Goal: Information Seeking & Learning: Learn about a topic

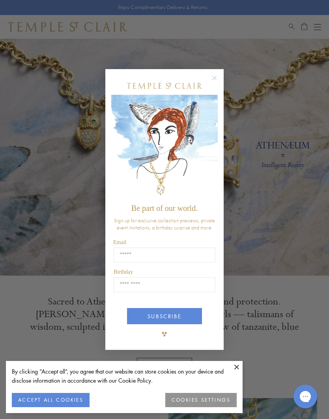
click at [235, 370] on button at bounding box center [237, 367] width 12 height 12
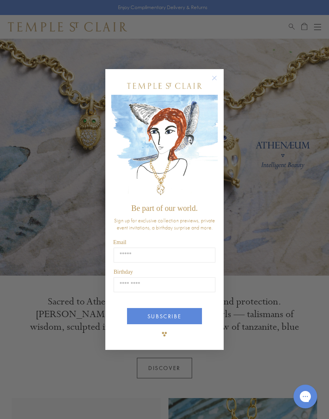
click at [218, 75] on circle "Close dialog" at bounding box center [214, 77] width 9 height 9
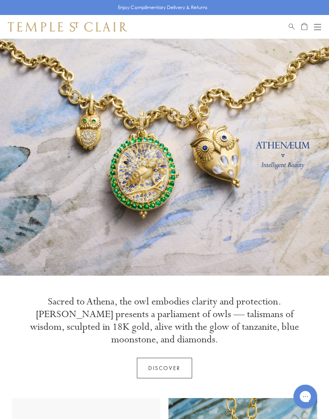
click at [326, 29] on div "Shop Shop Categories Amulets Pendants & Charms Lockets Chains & Leather Cords E…" at bounding box center [164, 27] width 329 height 24
click at [312, 29] on div "Book an Appointment" at bounding box center [305, 26] width 32 height 9
click at [318, 26] on button "Open navigation" at bounding box center [317, 26] width 7 height 9
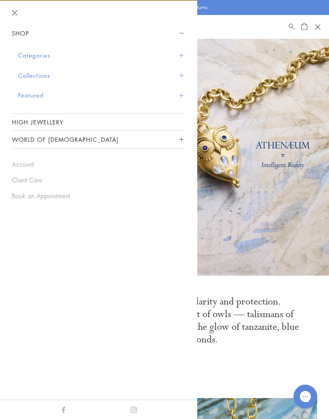
click at [38, 56] on button "Categories" at bounding box center [101, 55] width 167 height 20
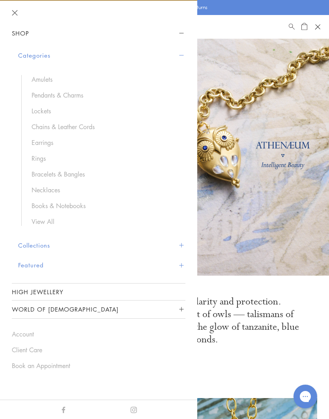
click at [45, 191] on link "Necklaces" at bounding box center [105, 190] width 146 height 9
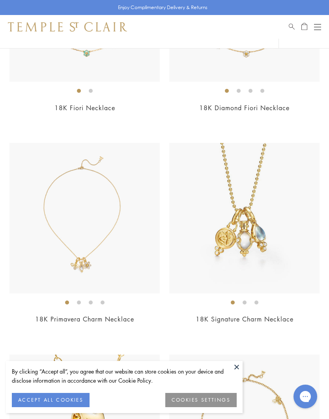
scroll to position [207, 0]
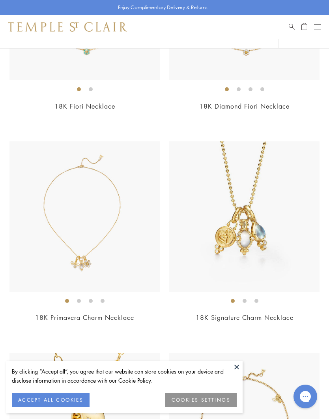
click at [237, 373] on button at bounding box center [237, 367] width 12 height 12
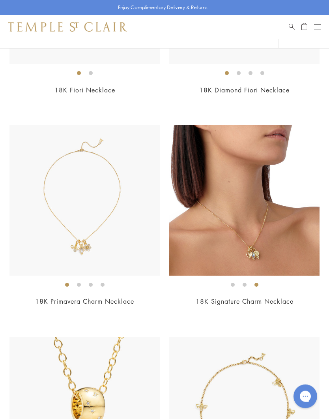
scroll to position [225, 0]
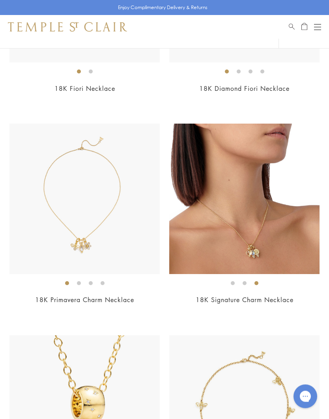
click at [71, 246] on img at bounding box center [84, 199] width 150 height 150
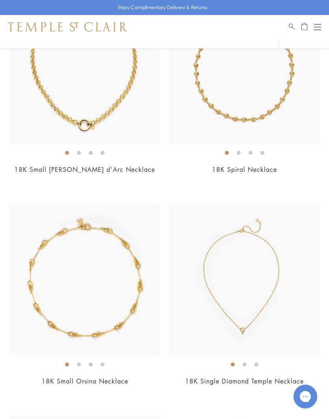
scroll to position [3950, 0]
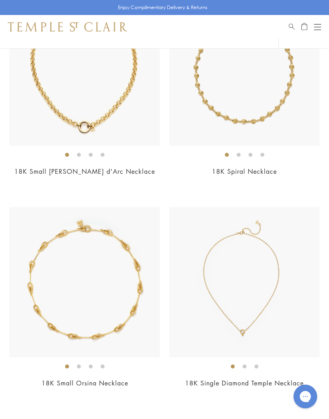
click at [318, 29] on button "Open navigation" at bounding box center [317, 26] width 7 height 9
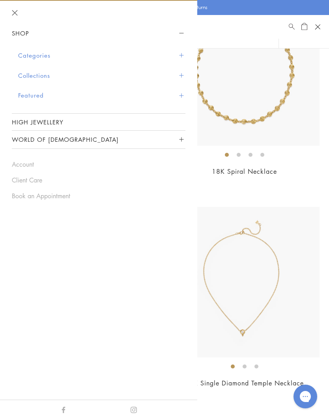
click at [34, 58] on button "Categories" at bounding box center [101, 55] width 167 height 20
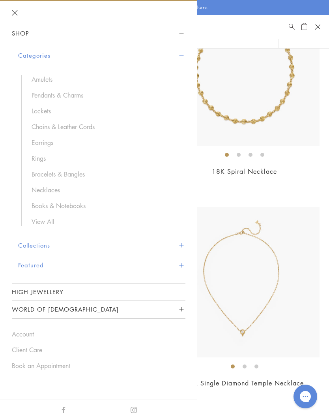
click at [39, 78] on link "Amulets" at bounding box center [105, 79] width 146 height 9
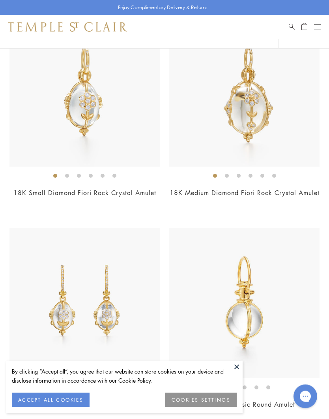
scroll to position [1178, 0]
click at [78, 122] on img at bounding box center [84, 91] width 150 height 150
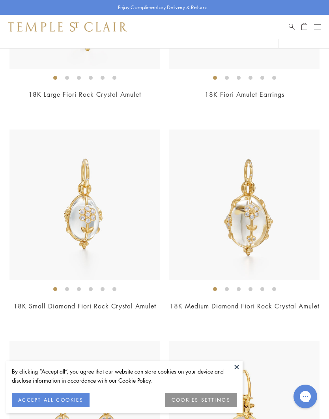
scroll to position [1214, 0]
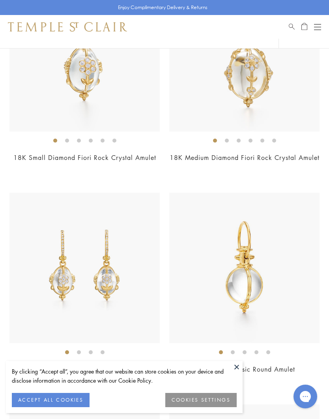
click at [234, 367] on button at bounding box center [237, 367] width 12 height 12
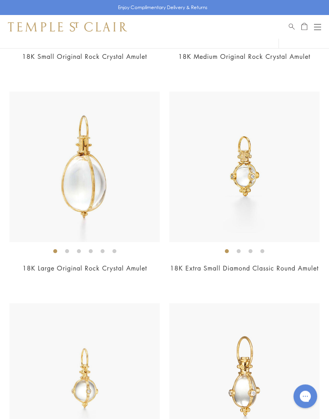
scroll to position [2161, 0]
click at [291, 223] on img at bounding box center [244, 167] width 150 height 150
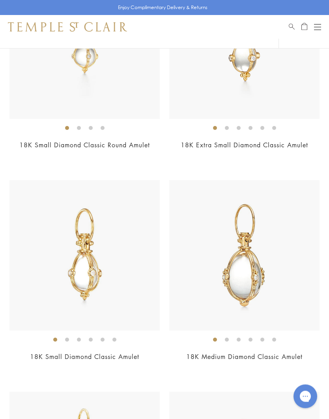
scroll to position [2496, 0]
click at [84, 266] on img at bounding box center [84, 255] width 150 height 150
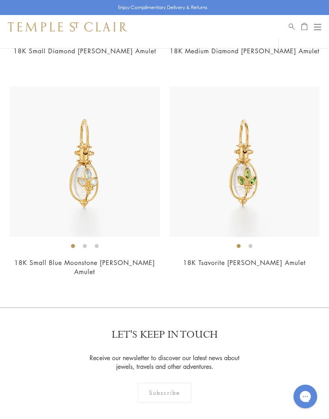
scroll to position [7243, 0]
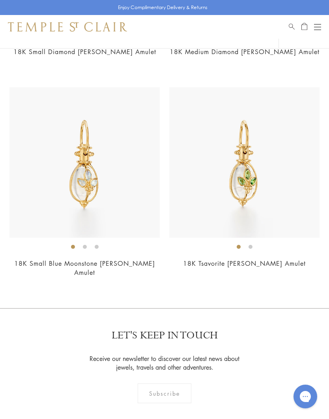
click at [320, 25] on button "Open navigation" at bounding box center [317, 26] width 7 height 9
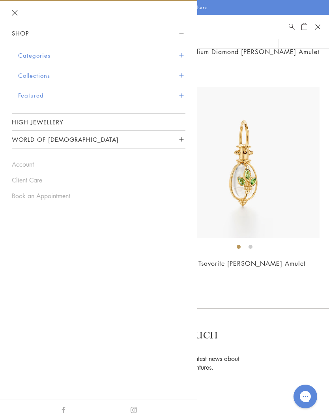
click at [36, 53] on button "Categories" at bounding box center [101, 55] width 167 height 20
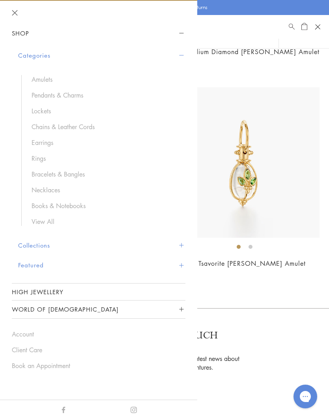
click at [47, 93] on link "Pendants & Charms" at bounding box center [105, 95] width 146 height 9
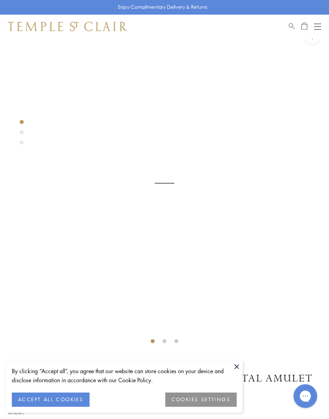
scroll to position [39, 0]
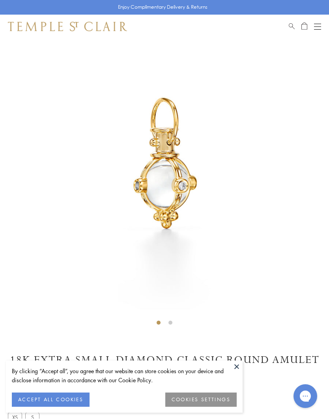
scroll to position [39, 0]
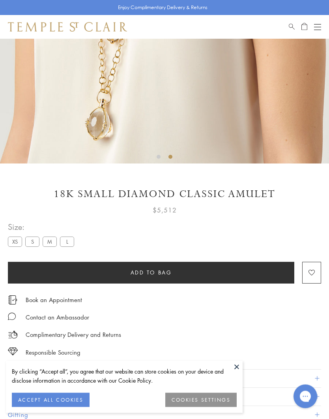
scroll to position [204, 0]
click at [52, 242] on label "M" at bounding box center [50, 241] width 14 height 10
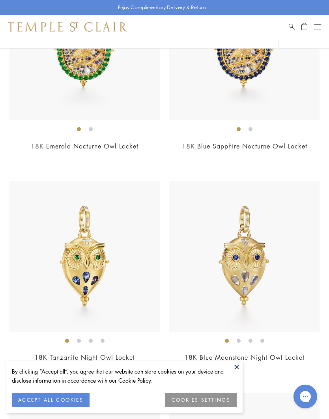
scroll to position [168, 0]
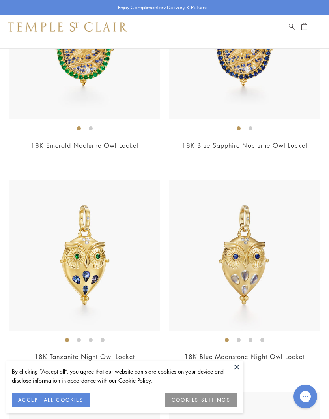
click at [236, 373] on button at bounding box center [237, 367] width 12 height 12
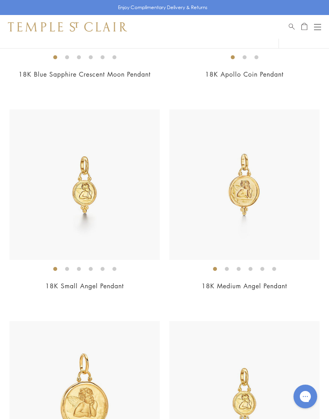
scroll to position [1296, 0]
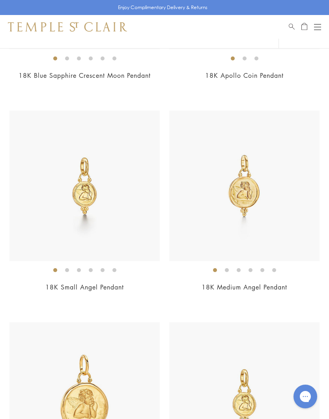
click at [75, 223] on img at bounding box center [84, 186] width 150 height 150
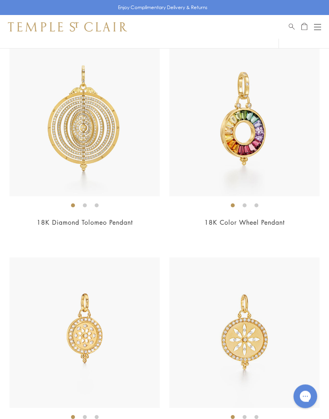
scroll to position [5592, 0]
click at [285, 160] on img at bounding box center [244, 121] width 150 height 150
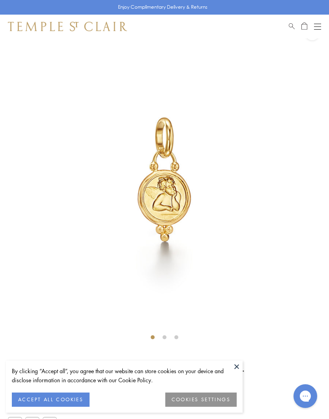
scroll to position [39, 0]
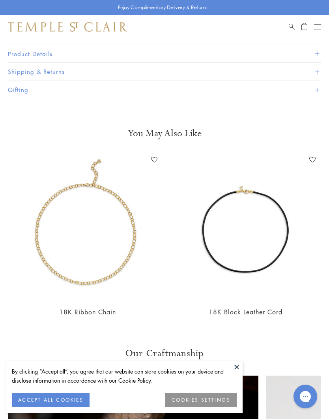
scroll to position [0, 235]
click at [266, 236] on img at bounding box center [245, 227] width 146 height 146
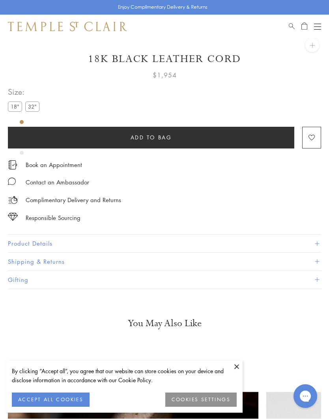
scroll to position [39, 0]
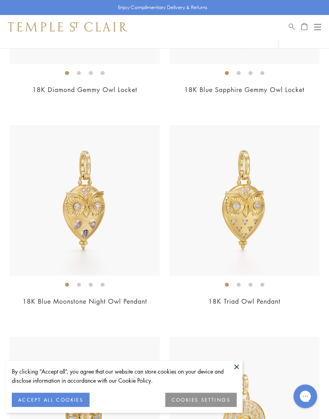
scroll to position [650, 0]
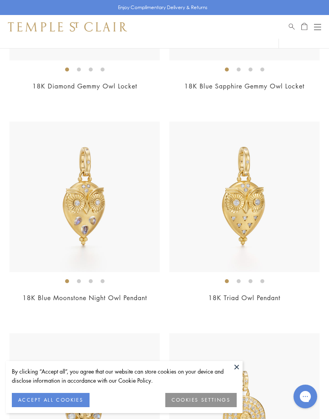
click at [236, 373] on button at bounding box center [237, 367] width 12 height 12
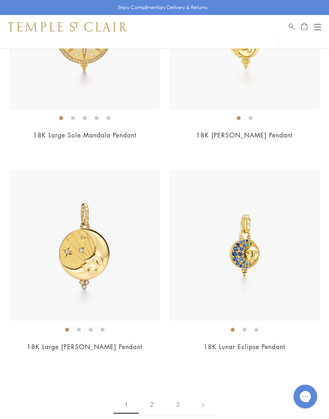
scroll to position [6737, 0]
click at [149, 394] on link "2" at bounding box center [152, 405] width 26 height 22
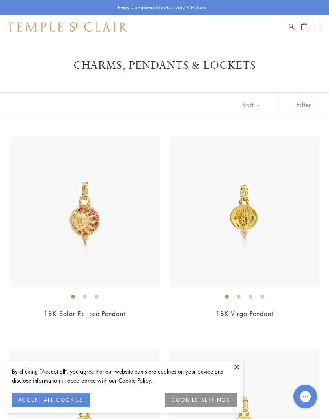
click at [234, 368] on button at bounding box center [237, 367] width 12 height 12
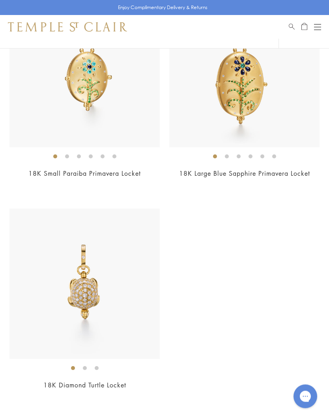
scroll to position [5853, 0]
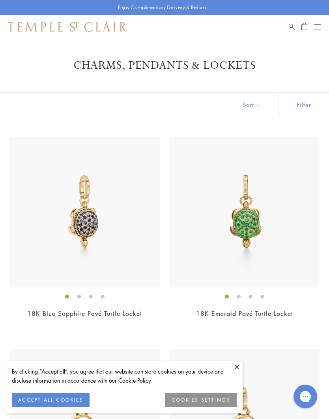
click at [235, 369] on button at bounding box center [237, 367] width 12 height 12
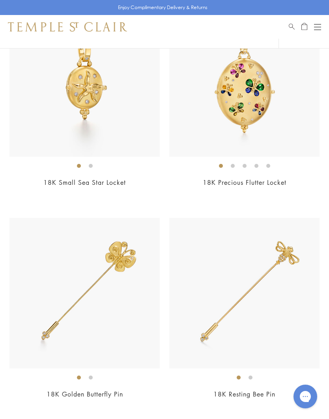
scroll to position [552, 0]
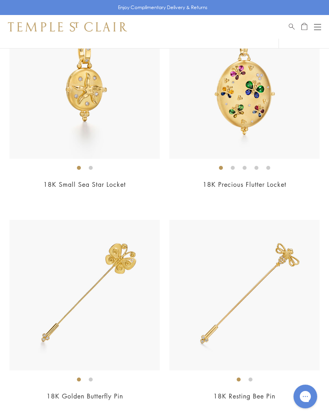
click at [320, 23] on button "Open navigation" at bounding box center [317, 26] width 7 height 9
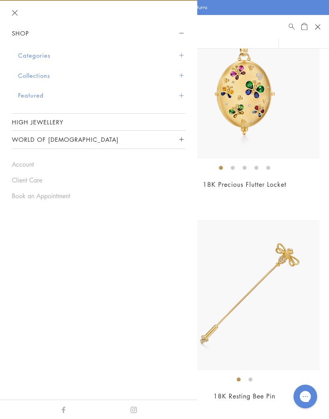
click at [38, 56] on button "Categories" at bounding box center [101, 55] width 167 height 20
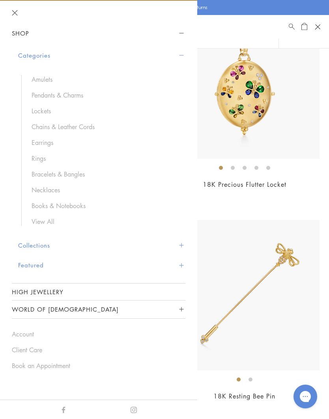
click at [54, 125] on link "Chains & Leather Cords" at bounding box center [105, 126] width 146 height 9
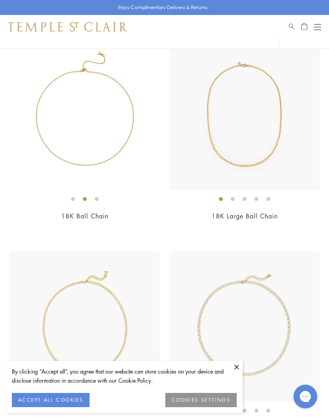
scroll to position [96, 0]
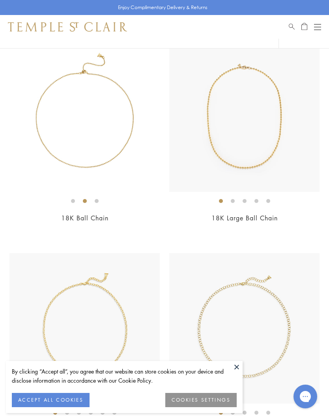
click at [87, 143] on img at bounding box center [84, 116] width 150 height 150
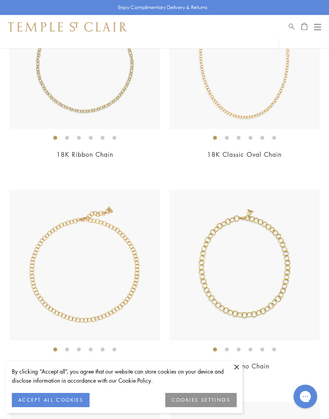
scroll to position [588, 0]
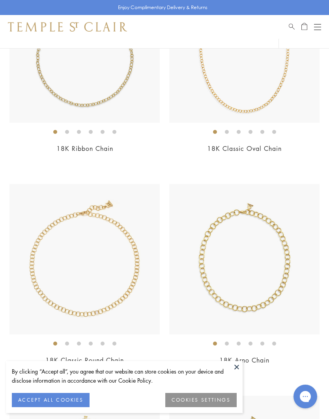
click at [63, 302] on img at bounding box center [84, 259] width 150 height 150
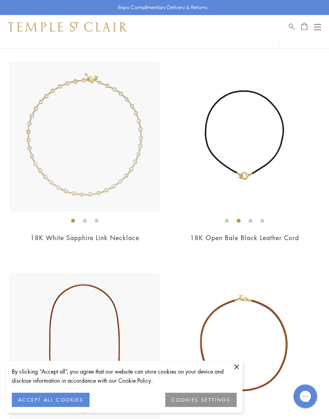
scroll to position [1547, 0]
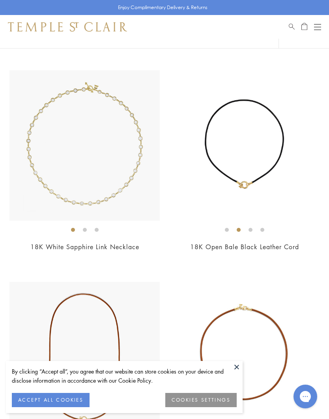
click at [276, 182] on img at bounding box center [244, 145] width 150 height 150
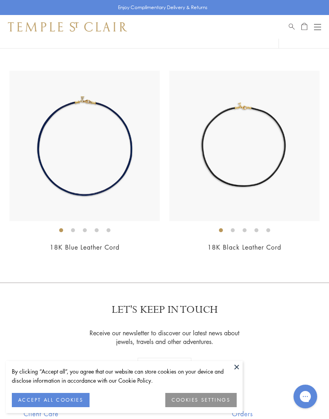
scroll to position [2181, 0]
click at [224, 154] on img at bounding box center [244, 146] width 150 height 150
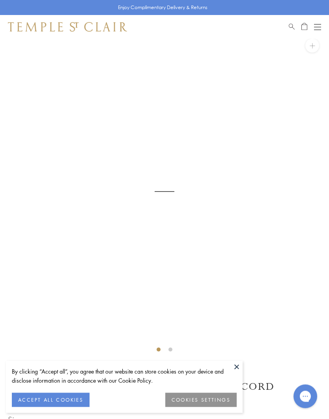
scroll to position [39, 0]
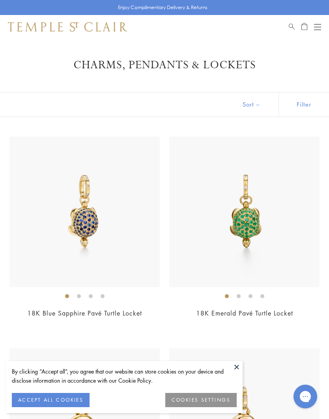
click at [315, 31] on button "Open navigation" at bounding box center [317, 26] width 7 height 9
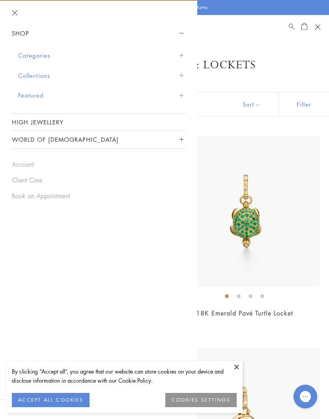
click at [34, 54] on button "Categories" at bounding box center [101, 55] width 167 height 20
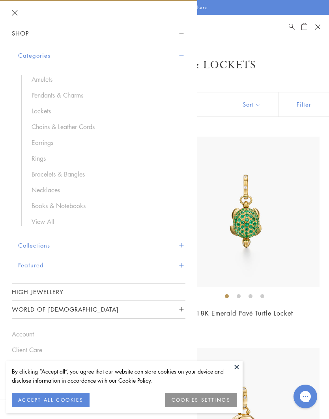
click at [38, 141] on link "Earrings" at bounding box center [105, 142] width 146 height 9
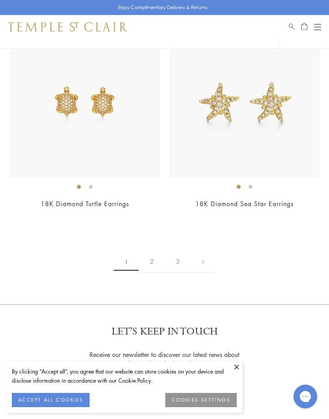
scroll to position [5397, 0]
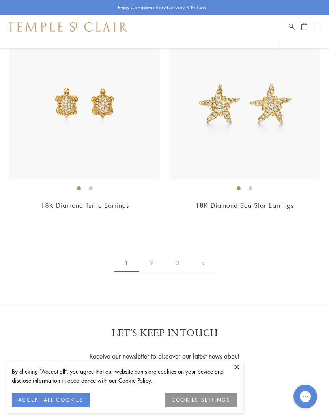
click at [154, 252] on link "2" at bounding box center [152, 263] width 26 height 22
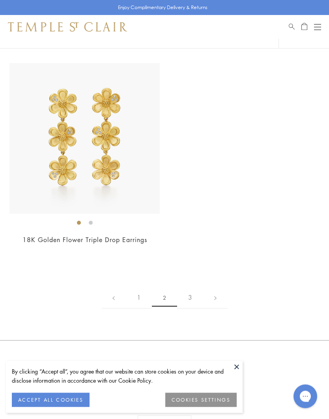
scroll to position [5169, 0]
click at [194, 287] on link "3" at bounding box center [190, 298] width 26 height 22
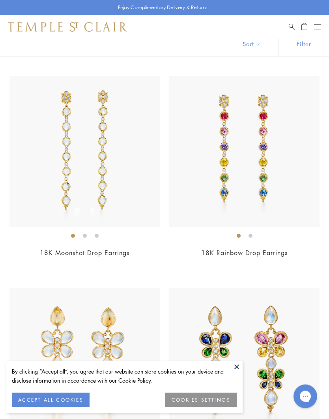
scroll to position [58, 0]
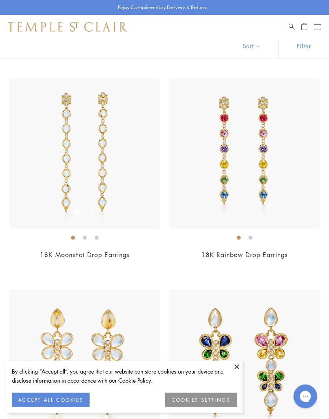
click at [317, 25] on button "Open navigation" at bounding box center [317, 26] width 7 height 9
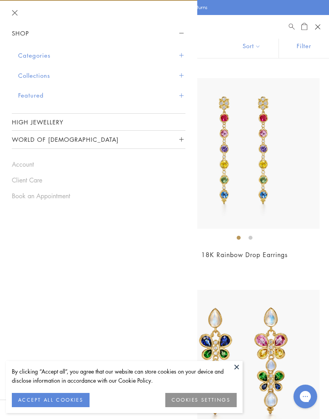
click at [30, 54] on button "Categories" at bounding box center [101, 55] width 167 height 20
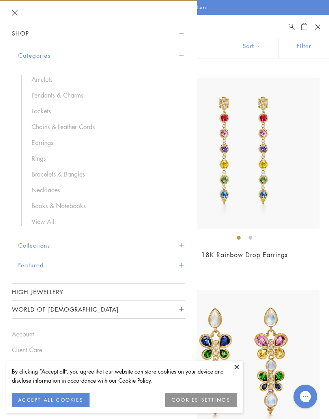
click at [40, 156] on link "Rings" at bounding box center [105, 158] width 146 height 9
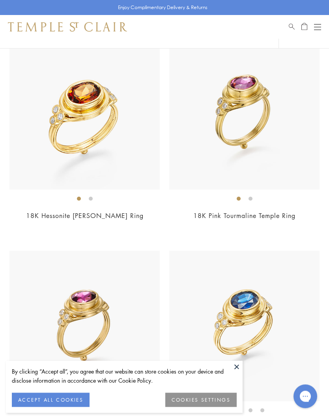
scroll to position [4752, 0]
click at [238, 373] on button at bounding box center [237, 367] width 12 height 12
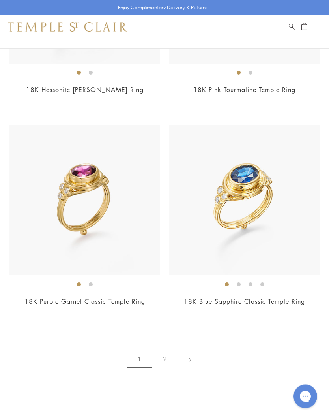
scroll to position [4878, 0]
click at [164, 348] on link "2" at bounding box center [165, 359] width 26 height 22
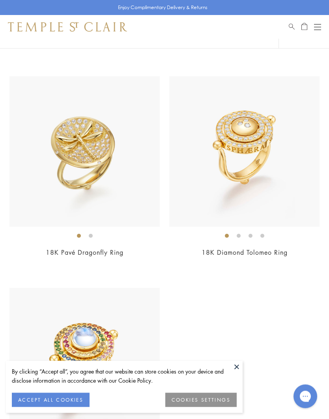
scroll to position [705, 0]
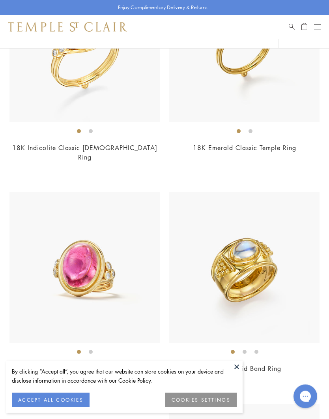
click at [318, 27] on div "Open navigation" at bounding box center [317, 27] width 7 height 0
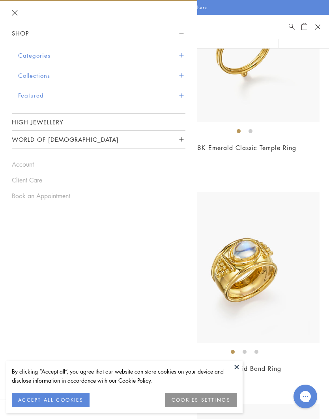
click at [38, 55] on button "Categories" at bounding box center [101, 55] width 167 height 20
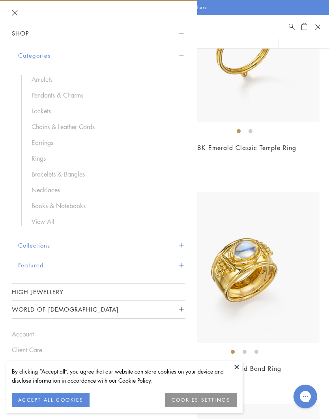
click at [63, 206] on link "Books & Notebooks" at bounding box center [105, 205] width 146 height 9
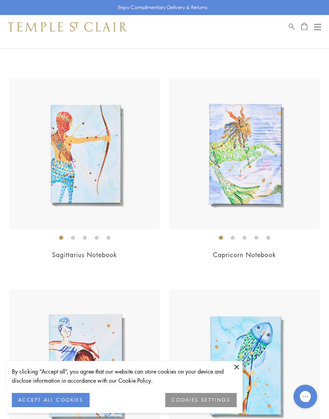
scroll to position [1116, 0]
click at [315, 23] on button "Open navigation" at bounding box center [317, 26] width 7 height 9
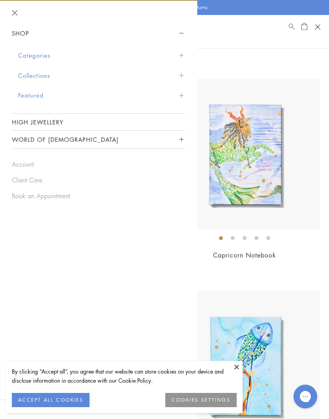
click at [29, 75] on button "Collections" at bounding box center [101, 76] width 167 height 20
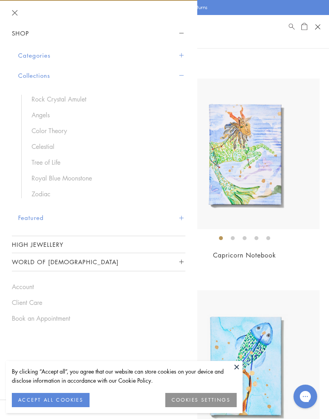
click at [62, 95] on link "Rock Crystal Amulet" at bounding box center [105, 99] width 146 height 9
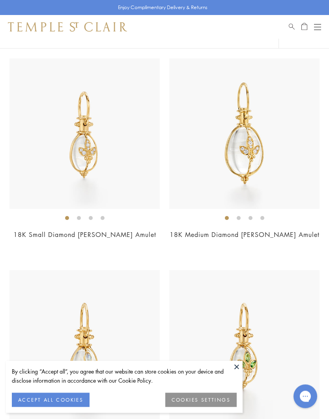
scroll to position [7060, 0]
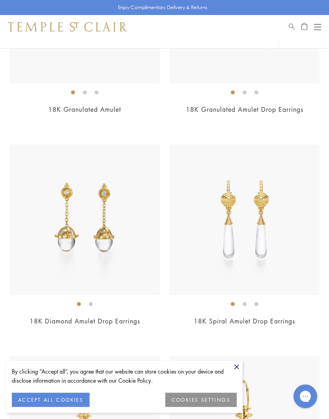
click at [321, 28] on button "Open navigation" at bounding box center [317, 26] width 7 height 9
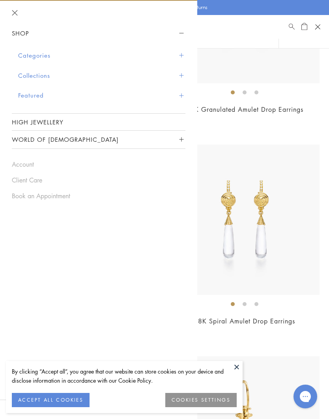
click at [33, 77] on button "Collections" at bounding box center [101, 76] width 167 height 20
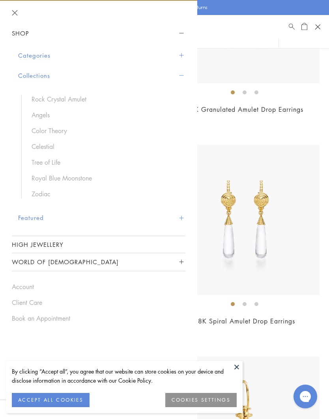
click at [45, 133] on link "Color Theory" at bounding box center [105, 130] width 146 height 9
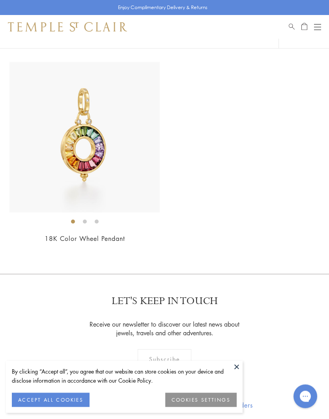
scroll to position [1438, 0]
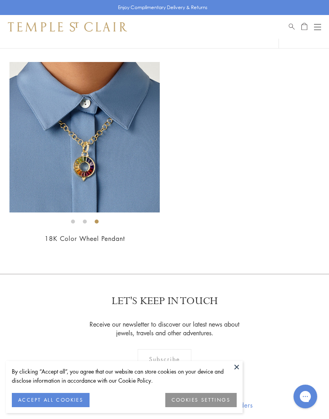
click at [317, 24] on button "Open navigation" at bounding box center [317, 26] width 7 height 9
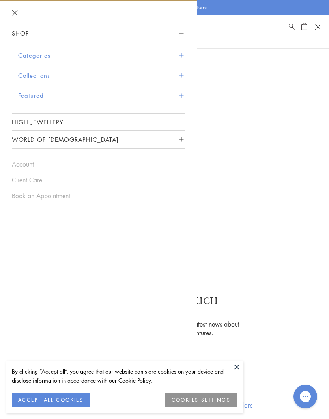
click at [30, 77] on button "Collections" at bounding box center [101, 76] width 167 height 20
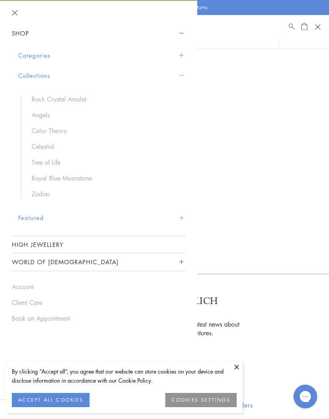
click at [37, 214] on button "Featured" at bounding box center [101, 218] width 167 height 20
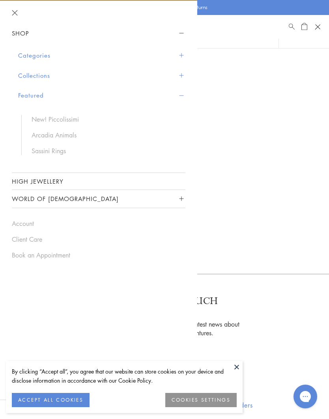
click at [49, 182] on link "High Jewellery" at bounding box center [99, 181] width 174 height 17
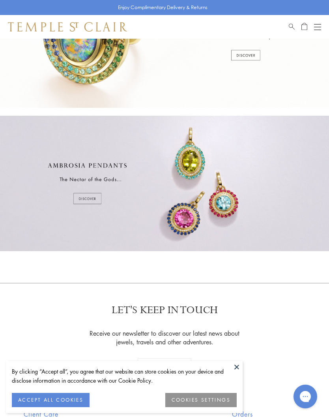
scroll to position [206, 0]
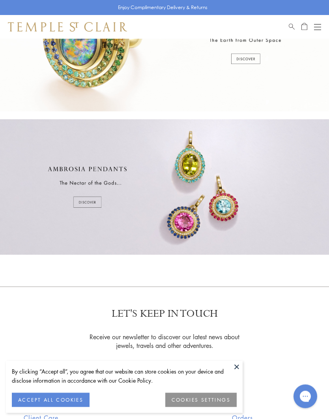
click at [90, 202] on div at bounding box center [164, 187] width 329 height 135
